Goal: Information Seeking & Learning: Compare options

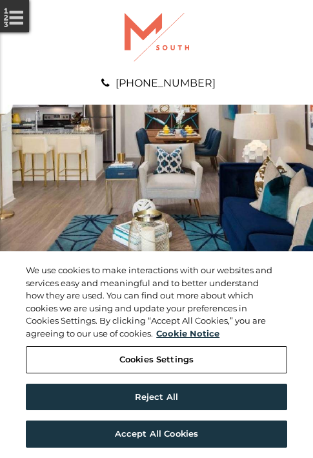
scroll to position [660, 0]
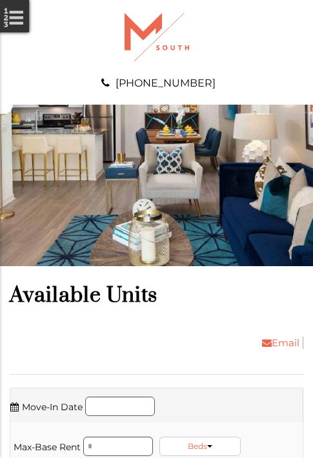
scroll to position [963, 0]
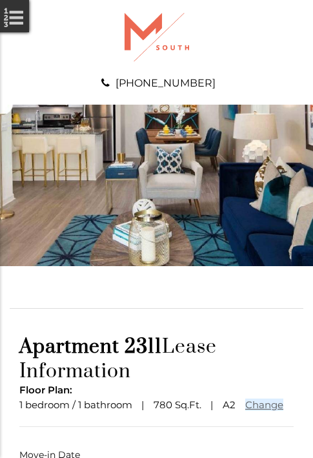
scroll to position [96, 0]
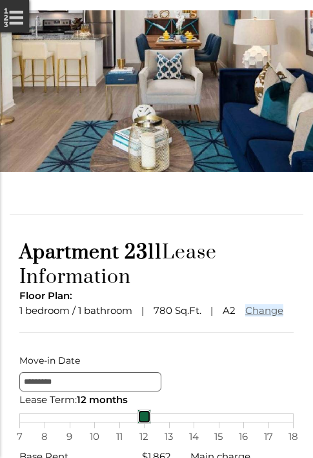
click at [156, 422] on div "7 8 9 10 11 12 13 14 15 16 17 18" at bounding box center [156, 417] width 274 height 9
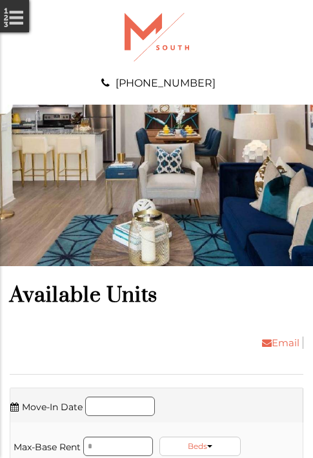
scroll to position [1183, 0]
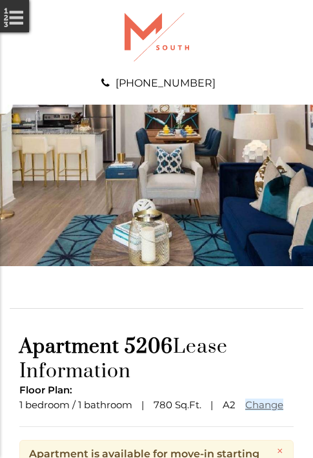
scroll to position [157, 0]
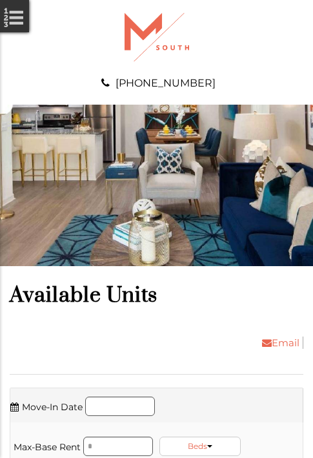
scroll to position [1926, 0]
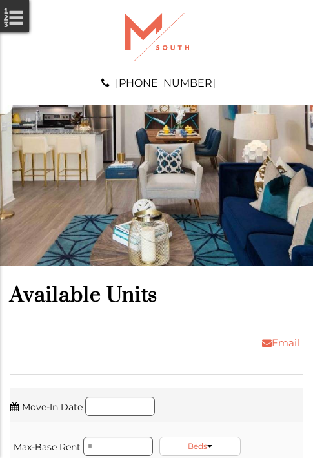
scroll to position [2146, 0]
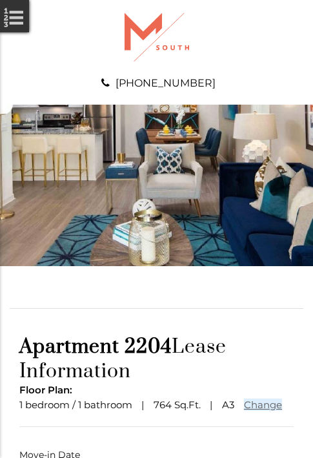
scroll to position [96, 0]
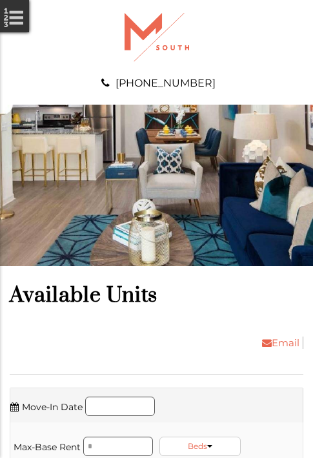
scroll to position [2806, 0]
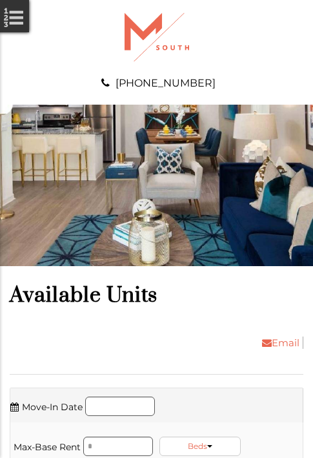
scroll to position [3109, 0]
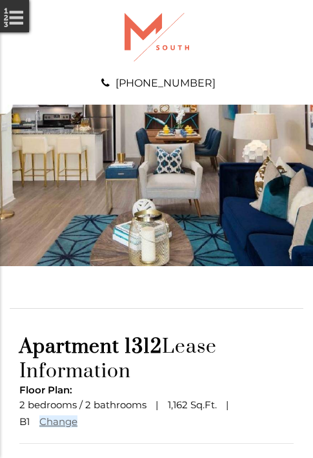
scroll to position [112, 0]
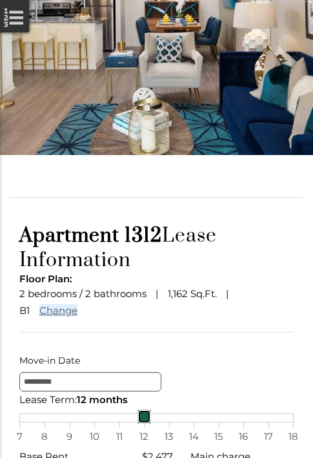
click at [156, 422] on div "7 8 9 10 11 12 13 14 15 16 17 18" at bounding box center [156, 417] width 274 height 9
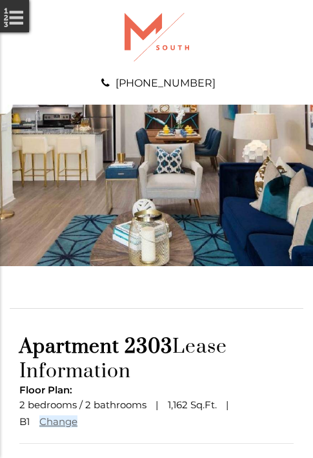
scroll to position [112, 0]
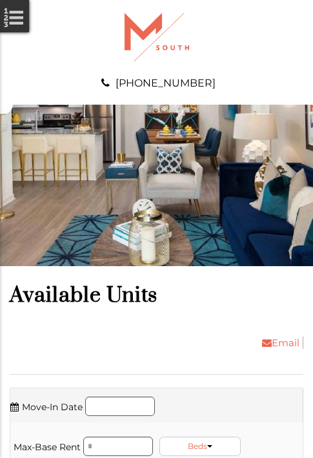
scroll to position [3989, 0]
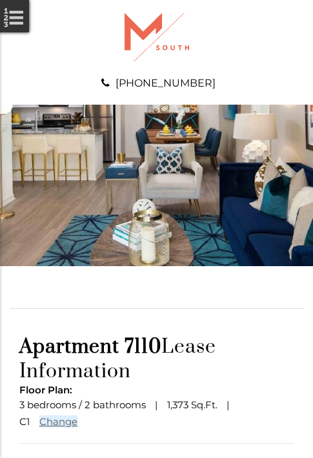
scroll to position [112, 0]
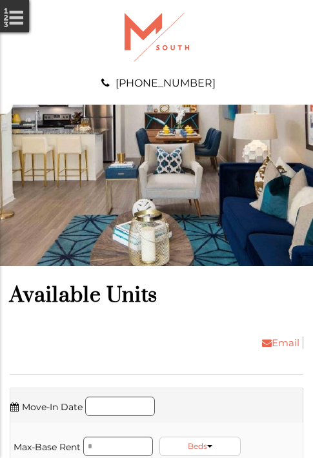
scroll to position [4815, 0]
